Goal: Task Accomplishment & Management: Use online tool/utility

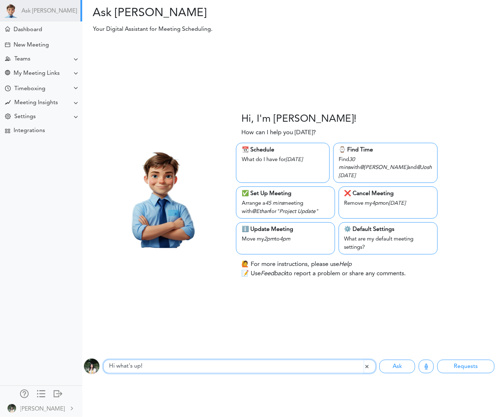
click at [170, 369] on input "Hi what's up!" at bounding box center [233, 366] width 261 height 14
type input "setup a meeting for 10 am"
click at [379, 359] on button "Ask" at bounding box center [397, 366] width 36 height 14
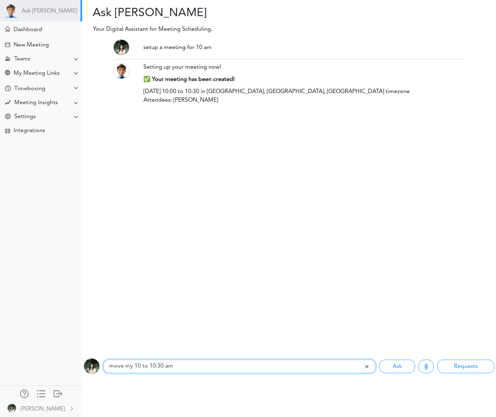
type input "move my 10 to 10:30 am"
click at [379, 359] on button "Ask" at bounding box center [397, 366] width 36 height 14
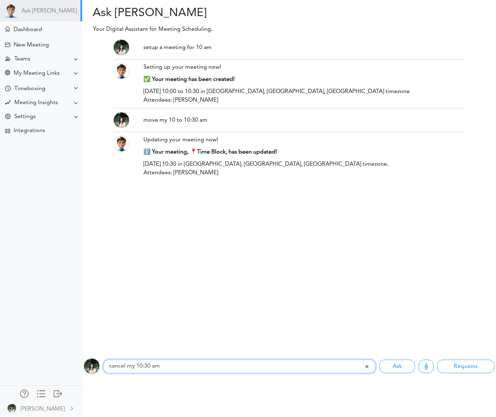
type input "cancel my 10:30 am"
click at [379, 359] on button "Ask" at bounding box center [397, 366] width 36 height 14
